Goal: Find specific page/section: Find specific page/section

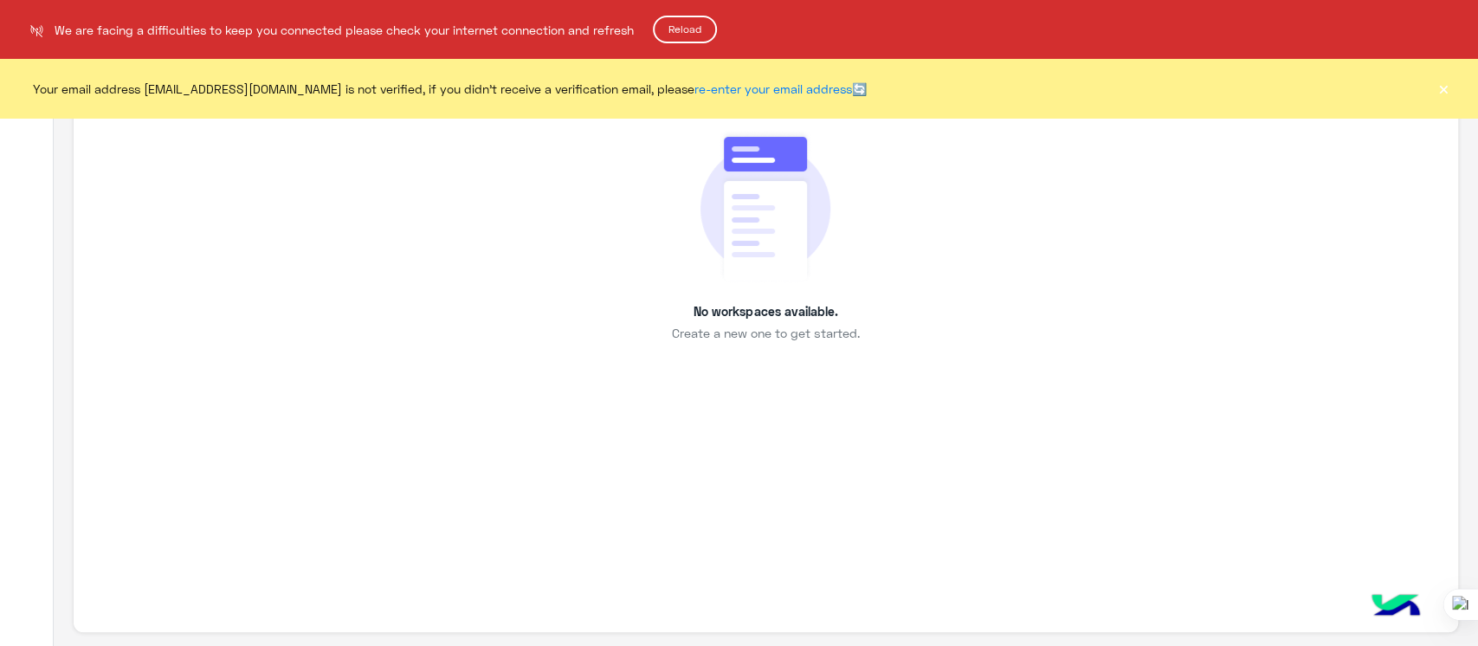
click at [700, 24] on button "Reload" at bounding box center [685, 30] width 64 height 28
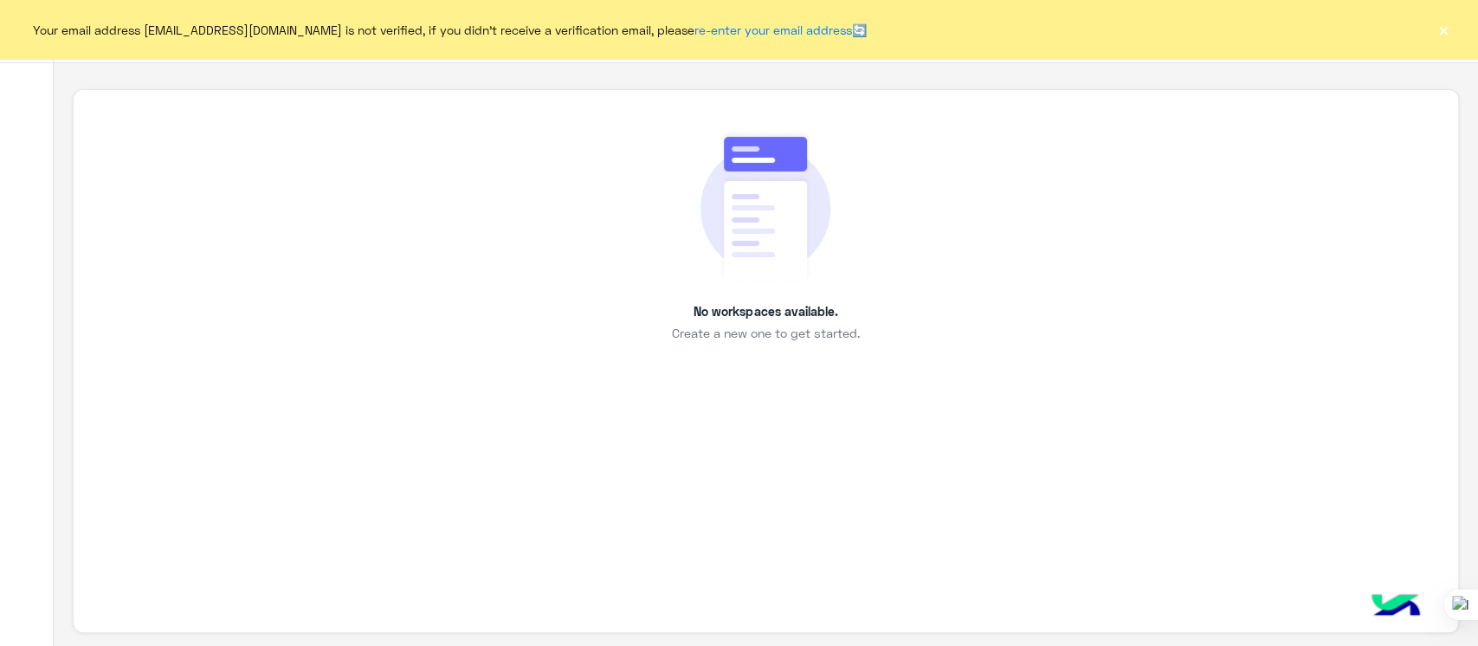
click at [1448, 33] on button "×" at bounding box center [1443, 29] width 17 height 17
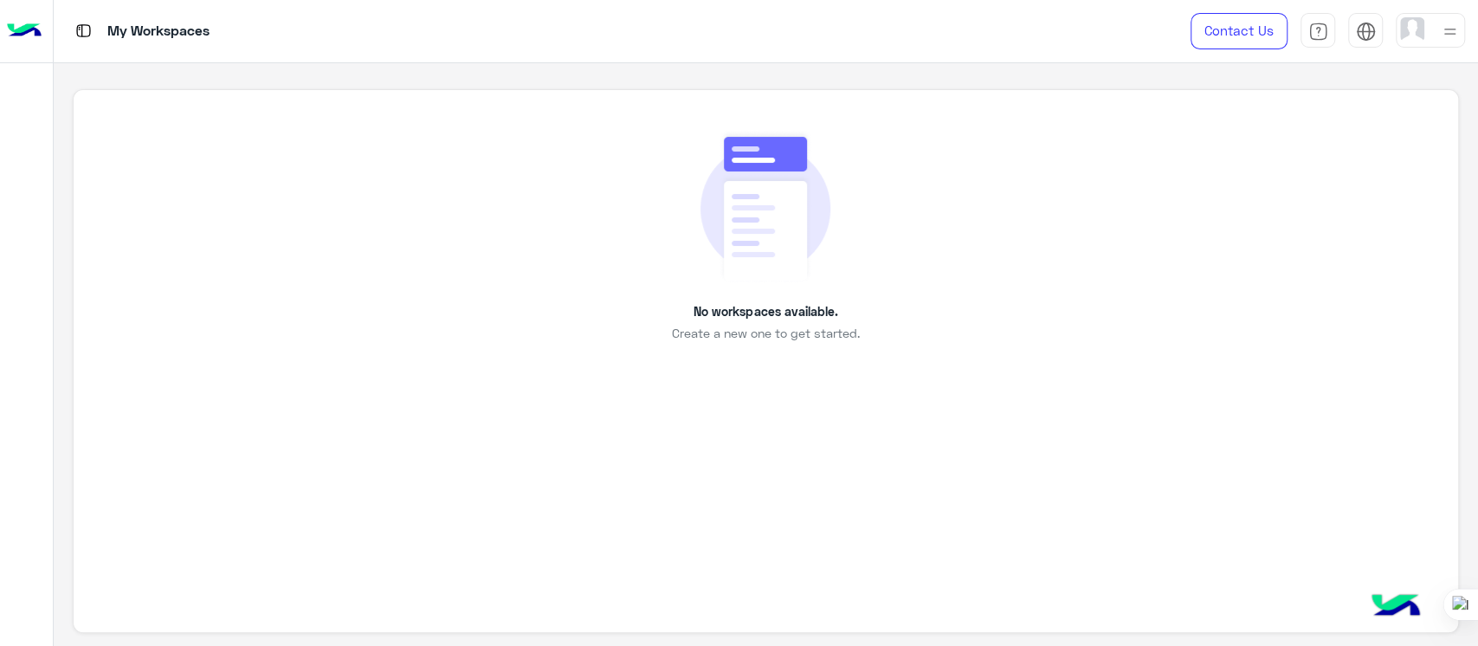
drag, startPoint x: 1448, startPoint y: 34, endPoint x: 842, endPoint y: 690, distance: 893.3
click at [842, 645] on html "My Workspaces Contact Us Help Center عربي English No workspaces available. Crea…" at bounding box center [739, 323] width 1478 height 646
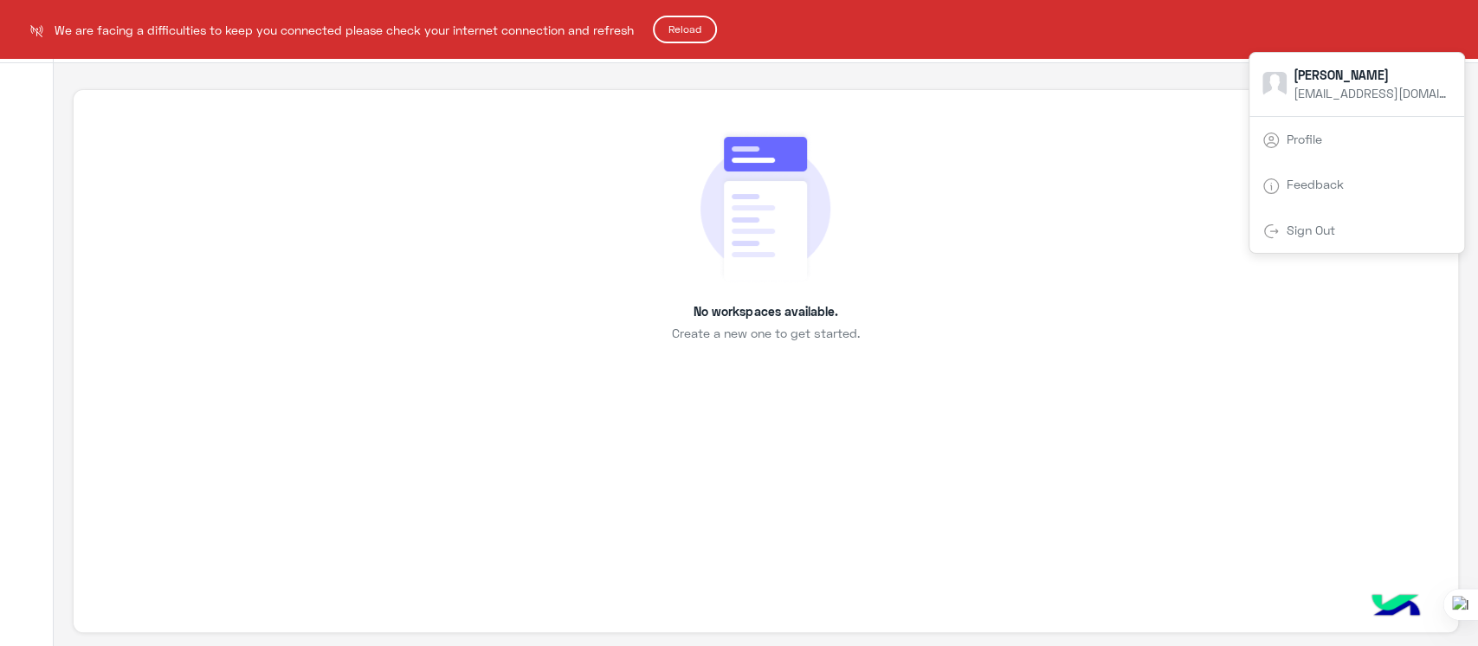
click at [682, 22] on button "Reload" at bounding box center [685, 30] width 64 height 28
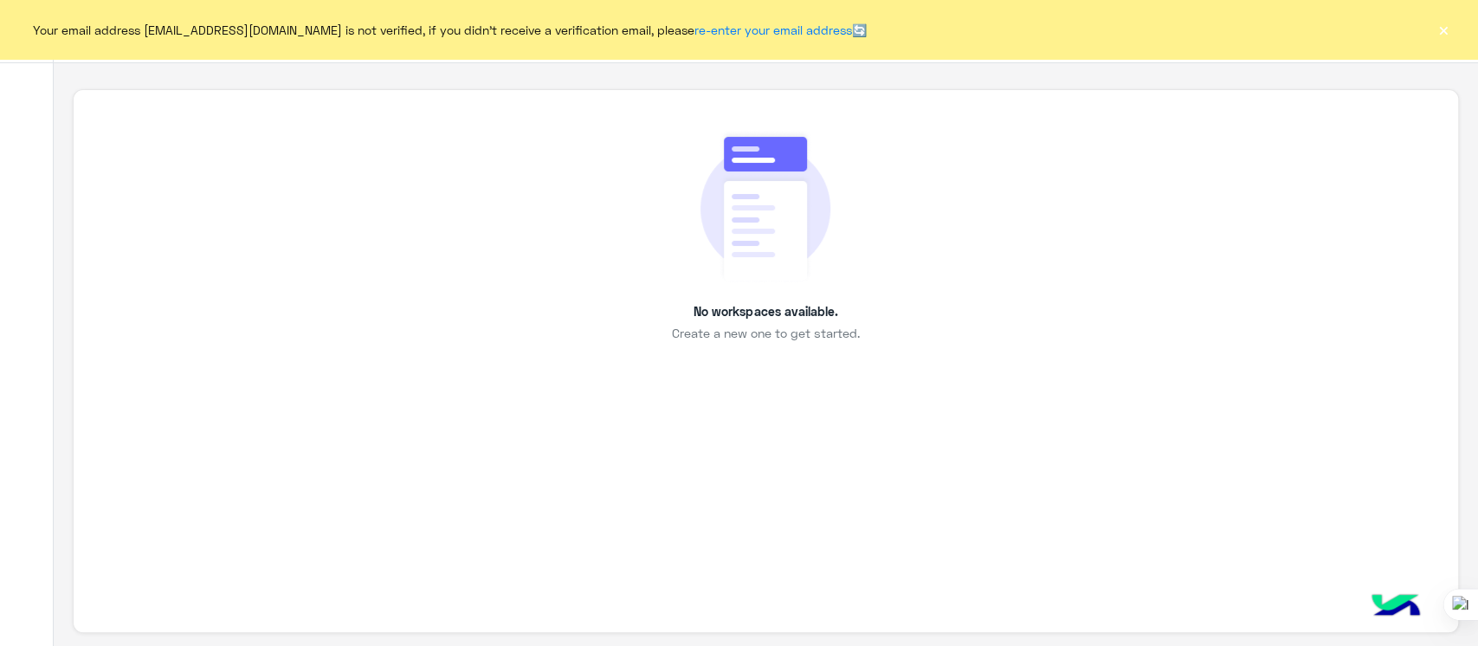
click at [1457, 11] on div "Your email address [EMAIL_ADDRESS][DOMAIN_NAME] is not verified, if you didn't …" at bounding box center [739, 29] width 1478 height 59
click at [1452, 24] on div "Your email address [EMAIL_ADDRESS][DOMAIN_NAME] is not verified, if you didn't …" at bounding box center [739, 29] width 1478 height 59
click at [1444, 32] on button "×" at bounding box center [1443, 29] width 17 height 17
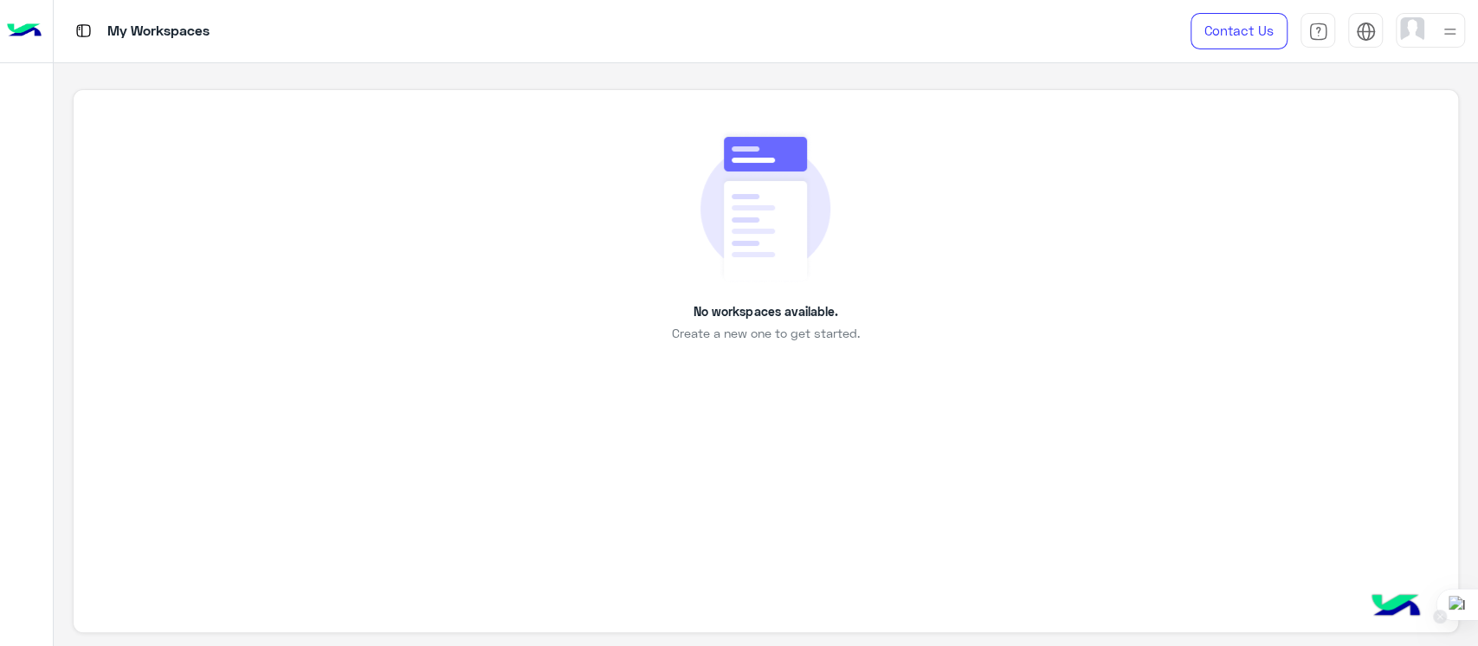
click at [1454, 607] on div at bounding box center [1457, 604] width 42 height 31
